Goal: Task Accomplishment & Management: Complete application form

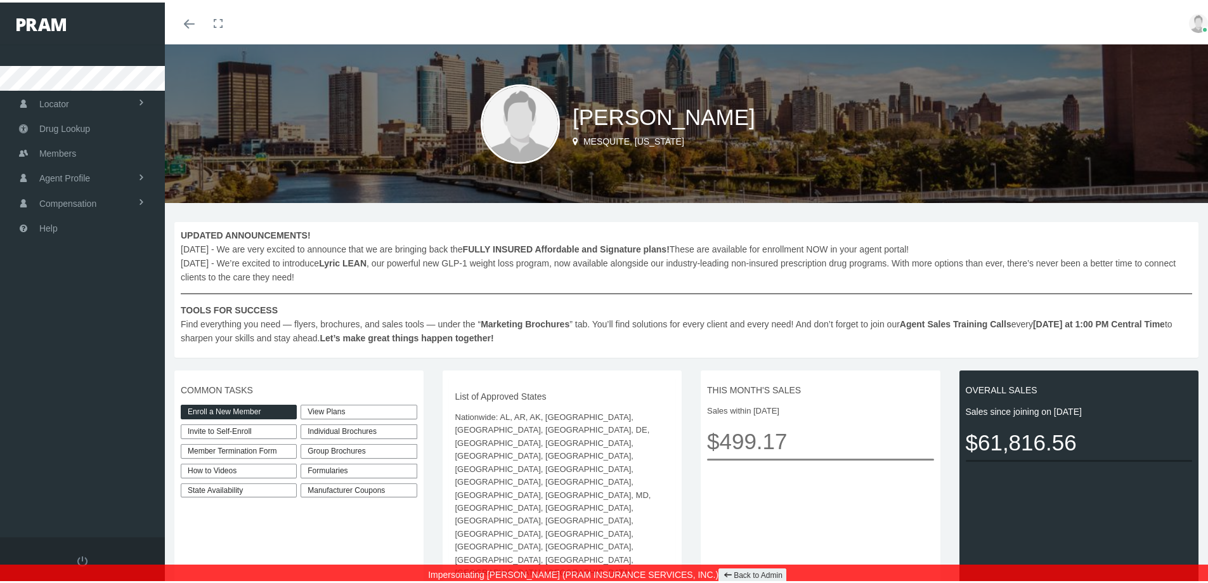
click at [230, 411] on link "Enroll a New Member" at bounding box center [239, 409] width 116 height 15
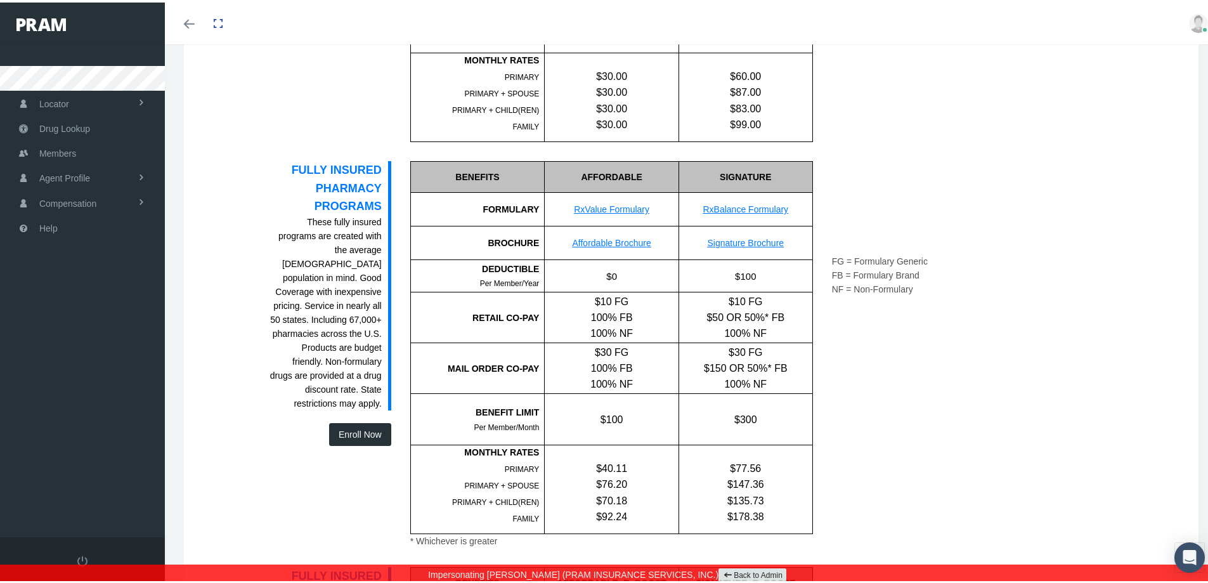
scroll to position [761, 0]
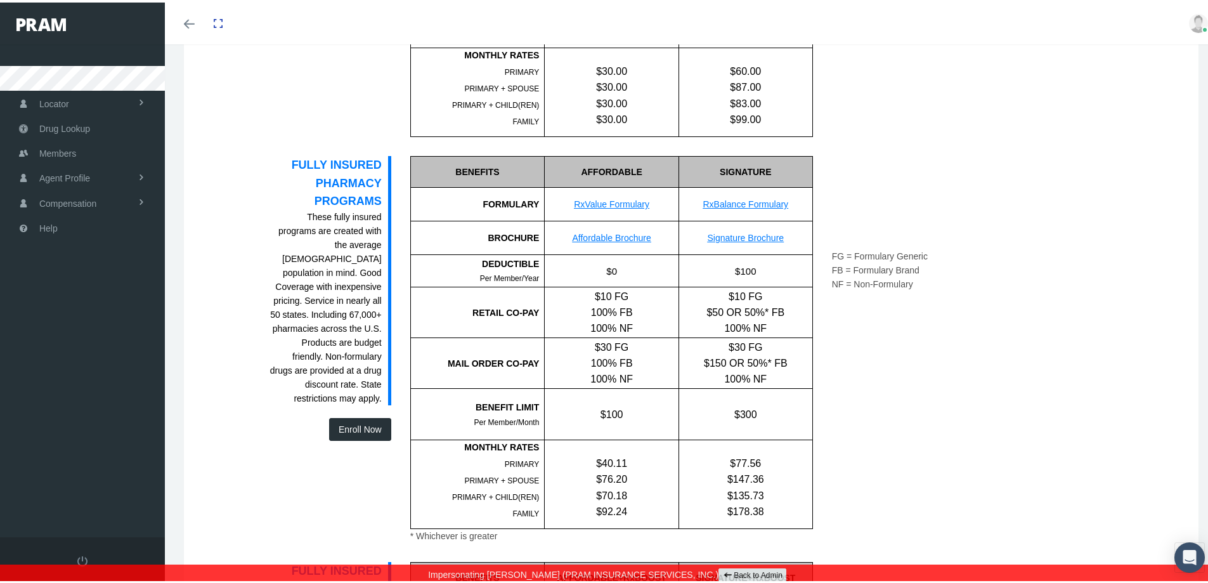
click at [737, 568] on link "Back to Admin" at bounding box center [753, 573] width 68 height 15
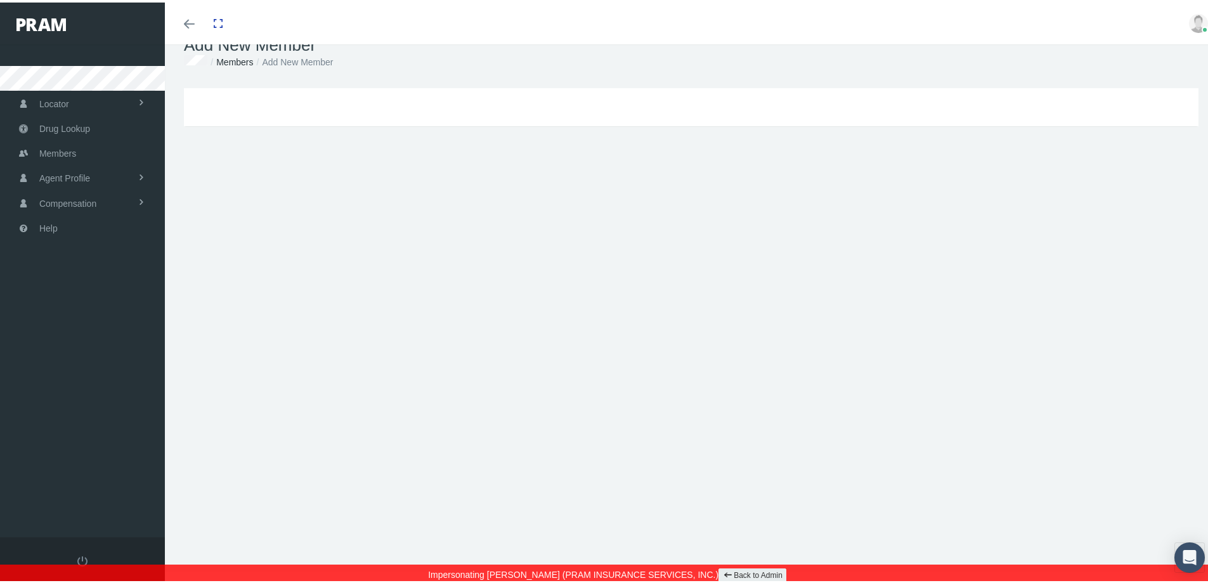
scroll to position [28, 0]
